Goal: Information Seeking & Learning: Learn about a topic

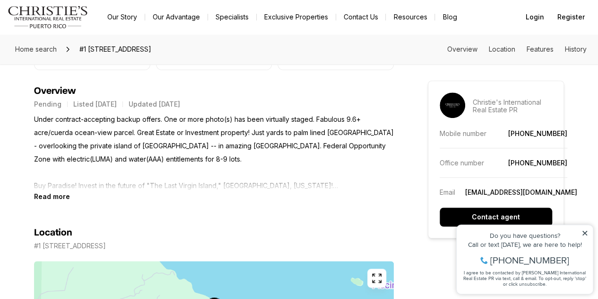
scroll to position [354, 0]
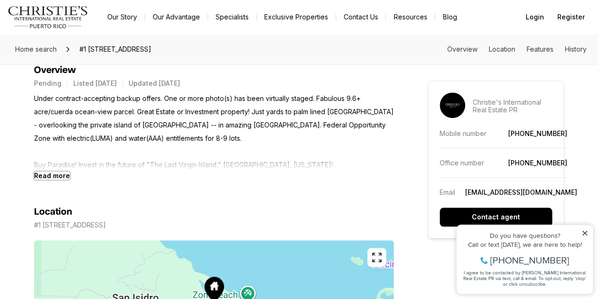
click at [53, 175] on b "Read more" at bounding box center [52, 175] width 36 height 8
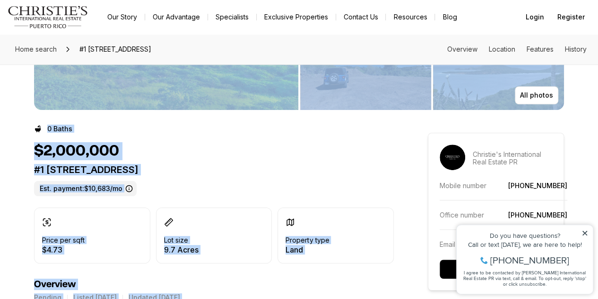
scroll to position [62, 0]
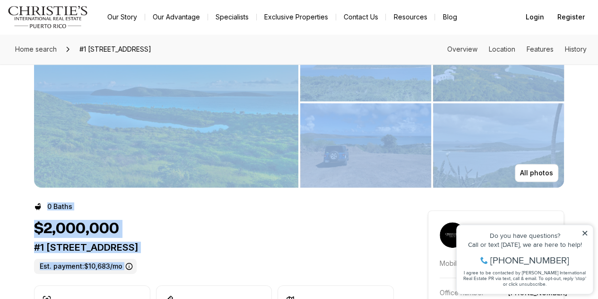
drag, startPoint x: 180, startPoint y: 271, endPoint x: 55, endPoint y: 111, distance: 202.6
copy div "All photos 0 Baths $2,000,000 #1 [STREET_ADDRESS] Est. payment: $10,683/mo Pric…"
click at [590, 119] on div "All photos" at bounding box center [299, 94] width 590 height 185
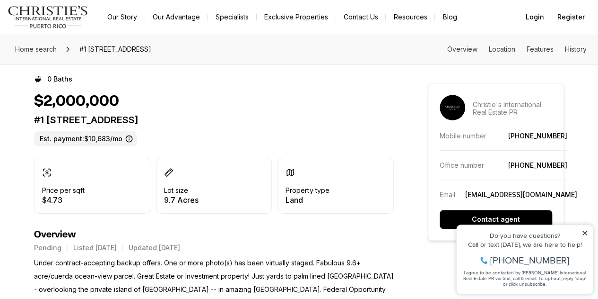
scroll to position [37, 0]
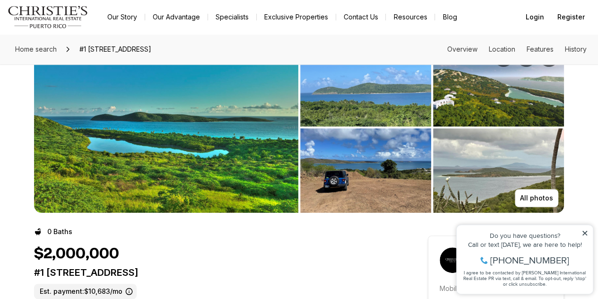
click at [210, 166] on img "View image gallery" at bounding box center [166, 127] width 264 height 170
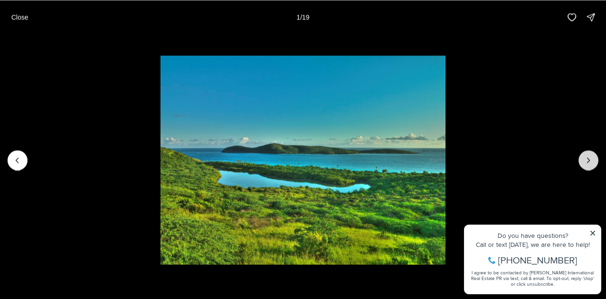
click at [587, 163] on icon "Next slide" at bounding box center [587, 159] width 9 height 9
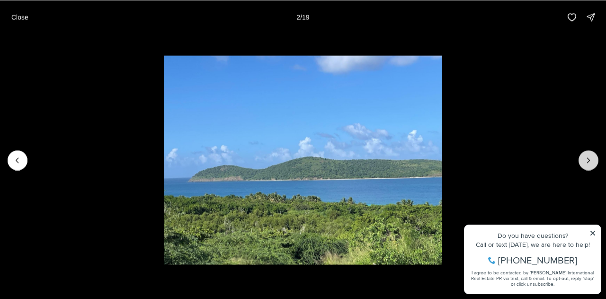
click at [587, 163] on icon "Next slide" at bounding box center [587, 159] width 9 height 9
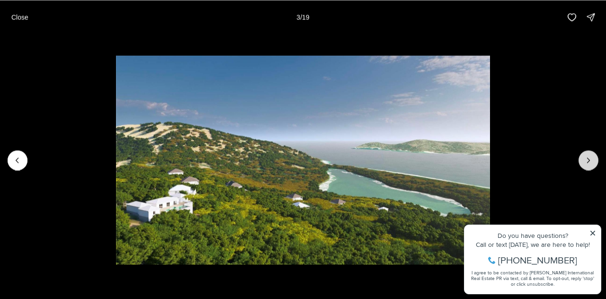
click at [587, 163] on icon "Next slide" at bounding box center [587, 159] width 9 height 9
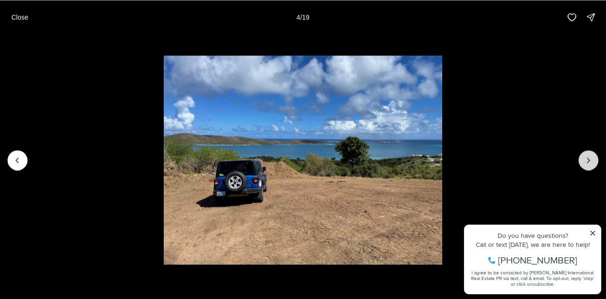
click at [587, 163] on icon "Next slide" at bounding box center [587, 159] width 9 height 9
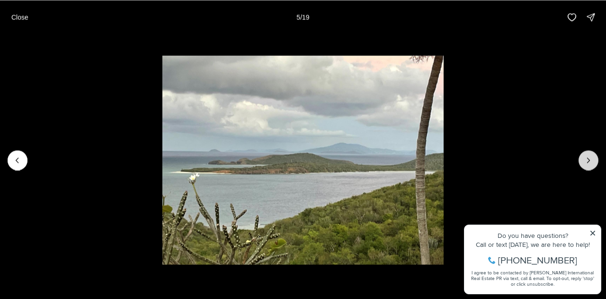
click at [587, 163] on icon "Next slide" at bounding box center [587, 159] width 9 height 9
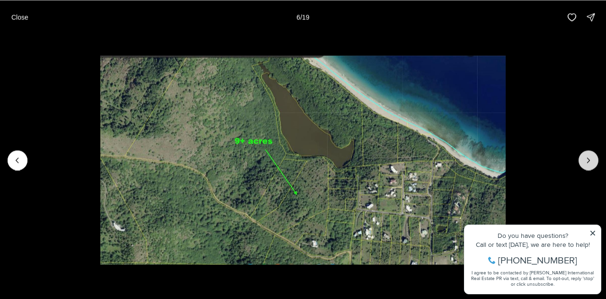
click at [587, 163] on icon "Next slide" at bounding box center [587, 159] width 9 height 9
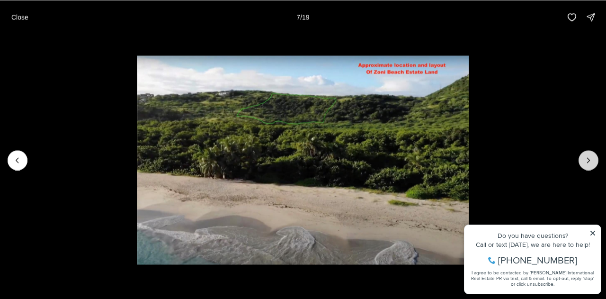
click at [587, 163] on icon "Next slide" at bounding box center [587, 159] width 9 height 9
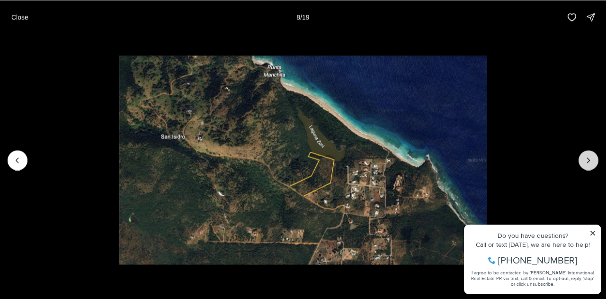
click at [587, 163] on icon "Next slide" at bounding box center [587, 159] width 9 height 9
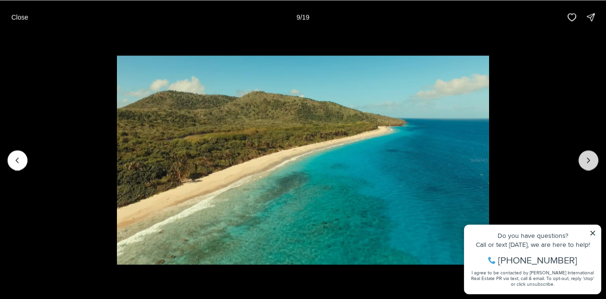
click at [587, 163] on icon "Next slide" at bounding box center [587, 159] width 9 height 9
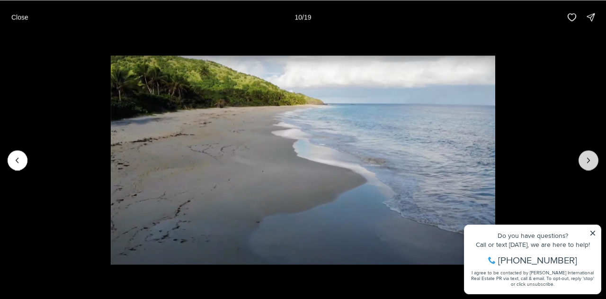
click at [587, 163] on icon "Next slide" at bounding box center [587, 159] width 9 height 9
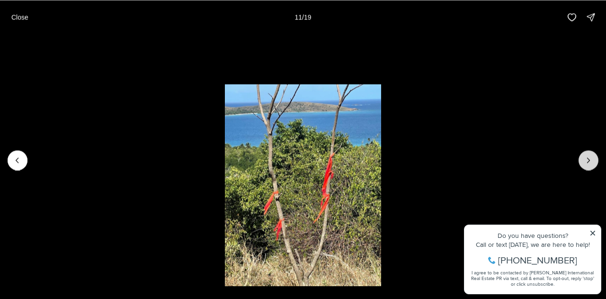
click at [587, 163] on icon "Next slide" at bounding box center [587, 159] width 9 height 9
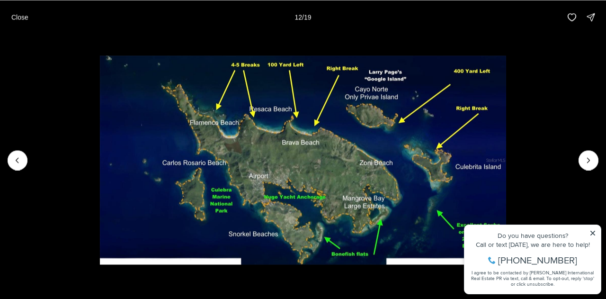
click at [590, 230] on li "12 of 19" at bounding box center [303, 159] width 606 height 251
click at [591, 232] on li "12 of 19" at bounding box center [303, 159] width 606 height 251
click at [591, 229] on li "12 of 19" at bounding box center [303, 159] width 606 height 251
click at [592, 233] on li "12 of 19" at bounding box center [303, 159] width 606 height 251
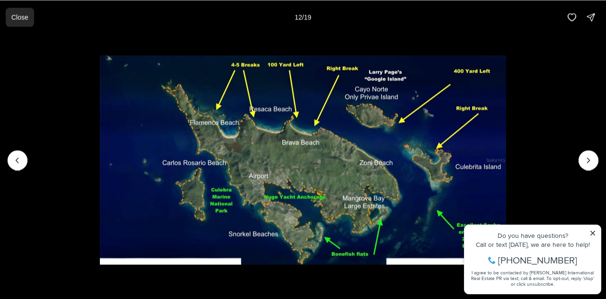
click at [26, 18] on p "Close" at bounding box center [19, 17] width 17 height 8
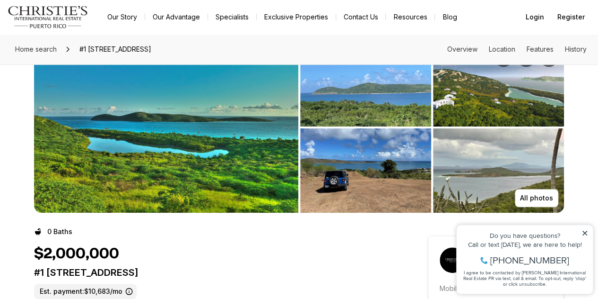
click at [347, 153] on img "View image gallery" at bounding box center [365, 170] width 131 height 84
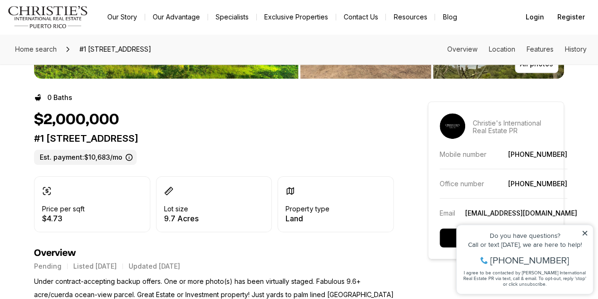
scroll to position [208, 0]
